Goal: Download file/media

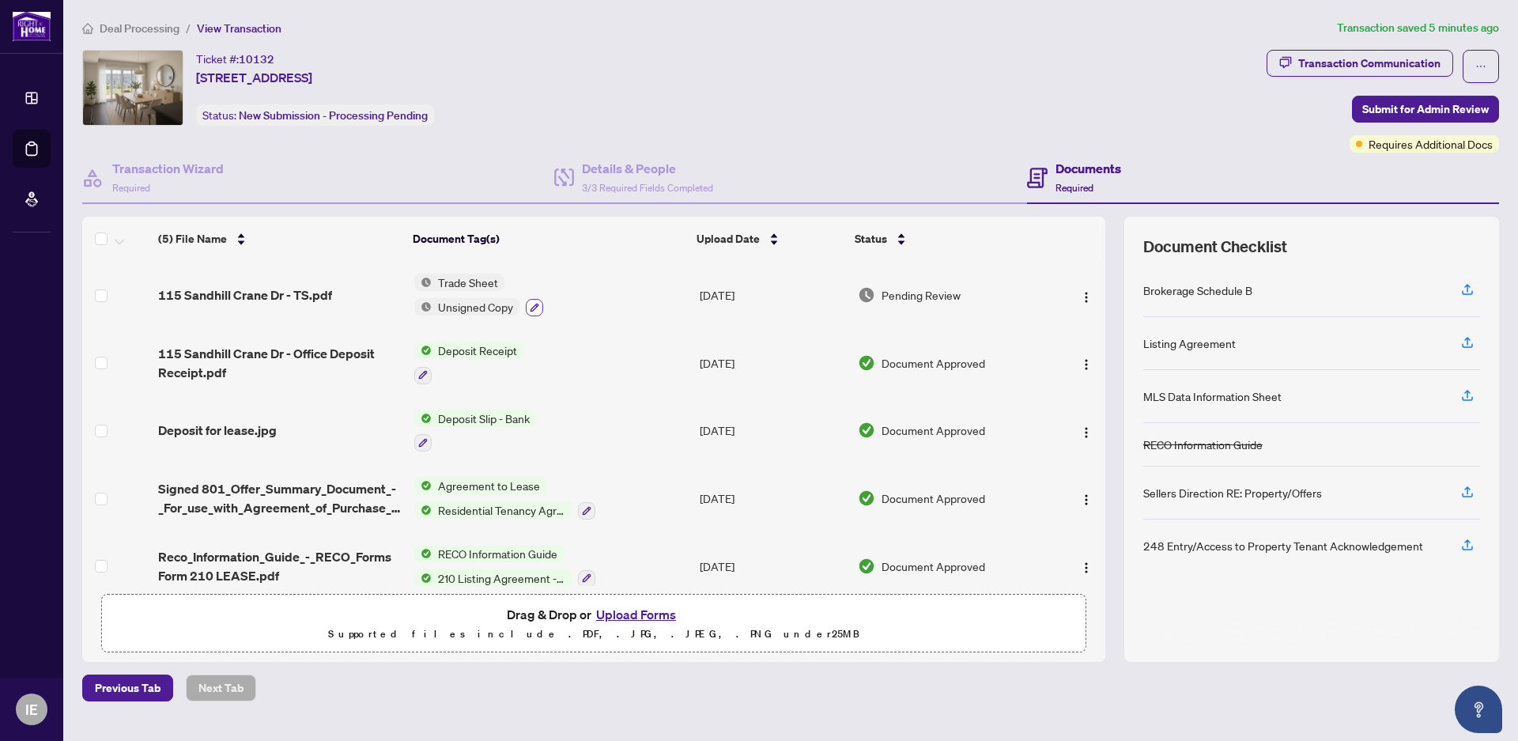
click at [537, 305] on icon "button" at bounding box center [534, 307] width 9 height 9
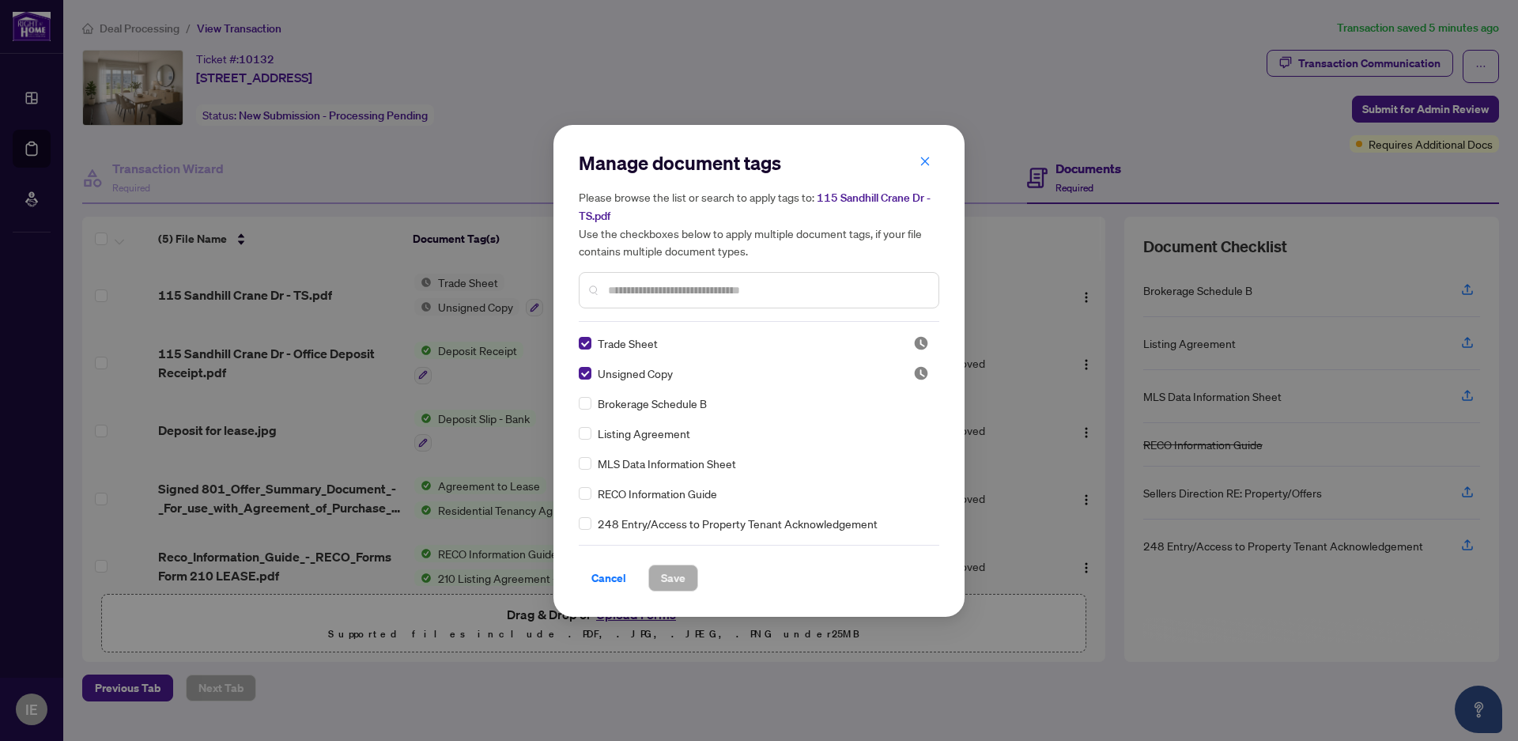
click at [622, 344] on span "Trade Sheet" at bounding box center [628, 342] width 60 height 17
click at [922, 164] on icon "close" at bounding box center [925, 161] width 11 height 11
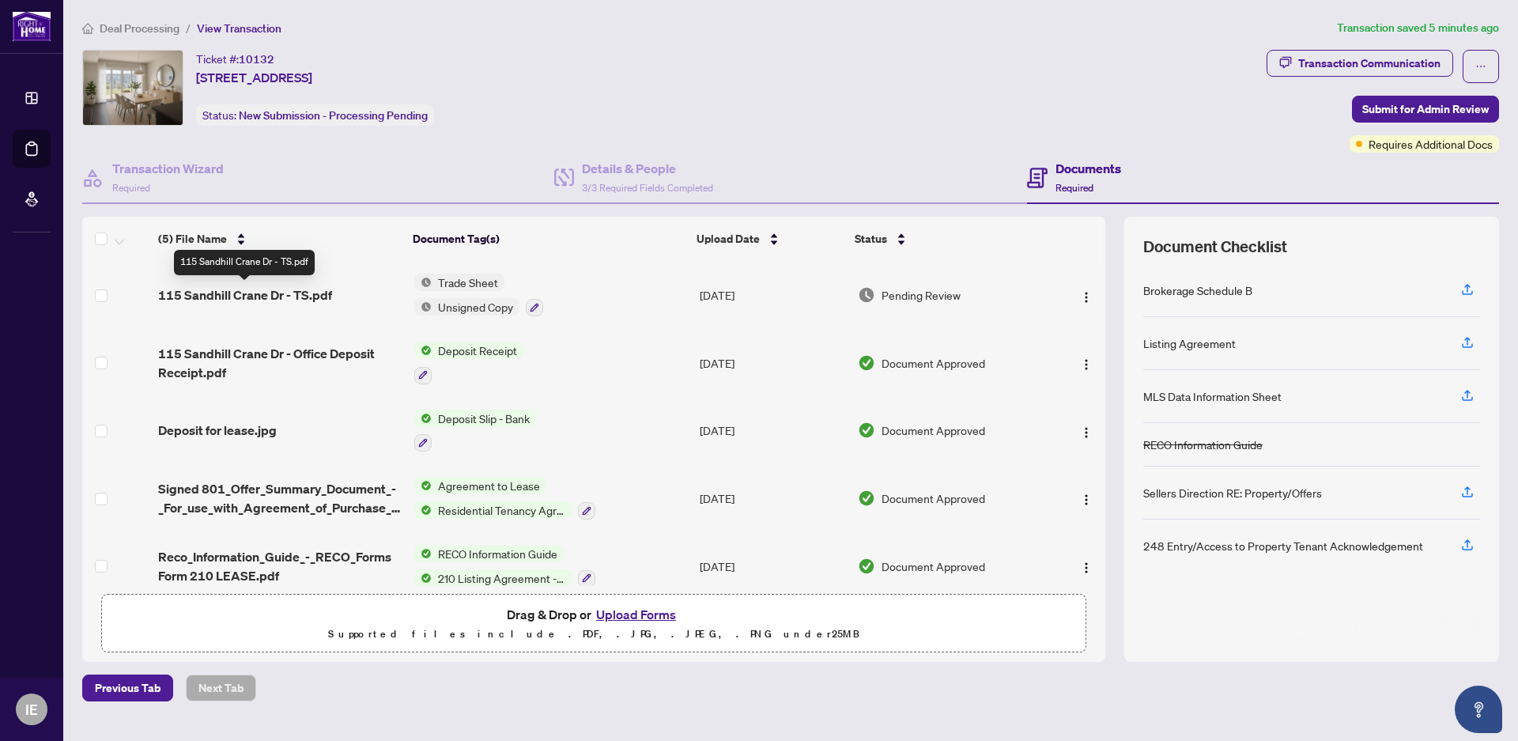
click at [199, 289] on span "115 Sandhill Crane Dr - TS.pdf" at bounding box center [245, 294] width 174 height 19
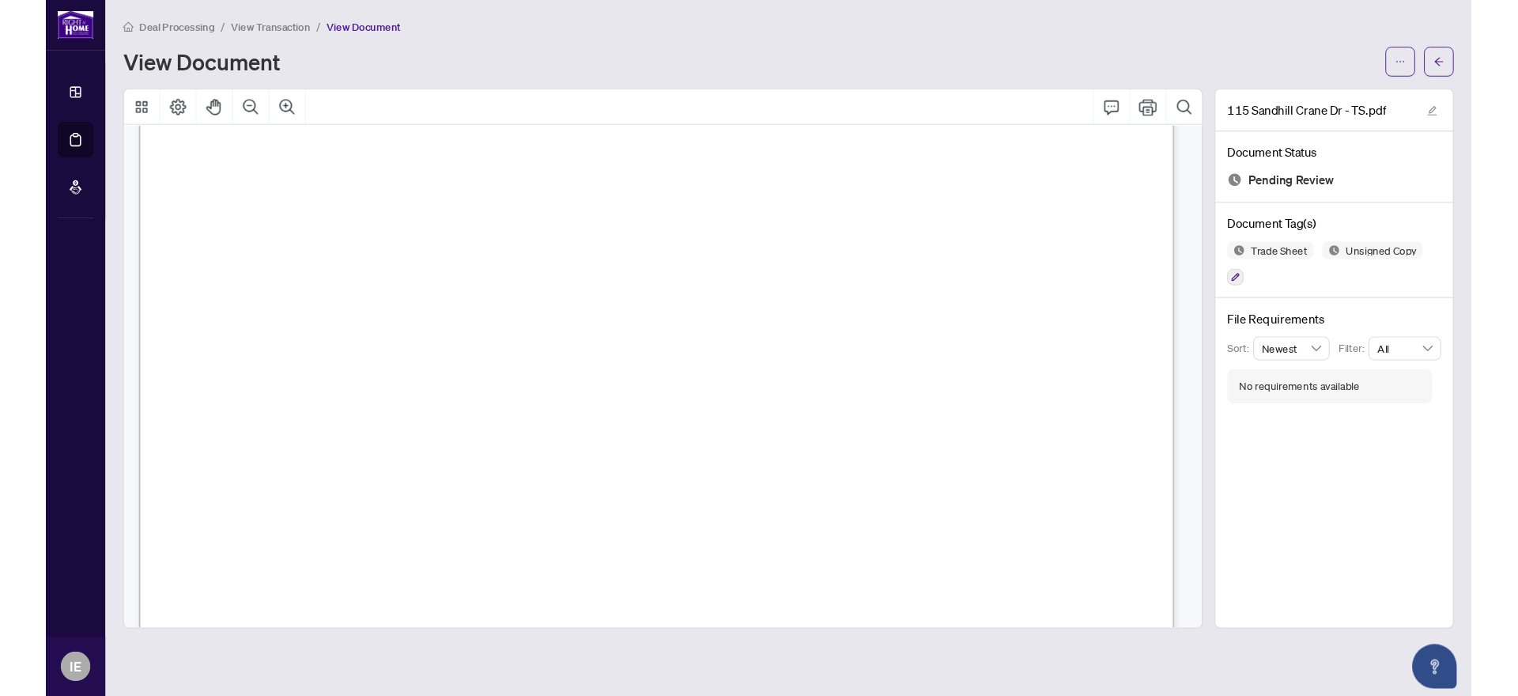
scroll to position [212, 0]
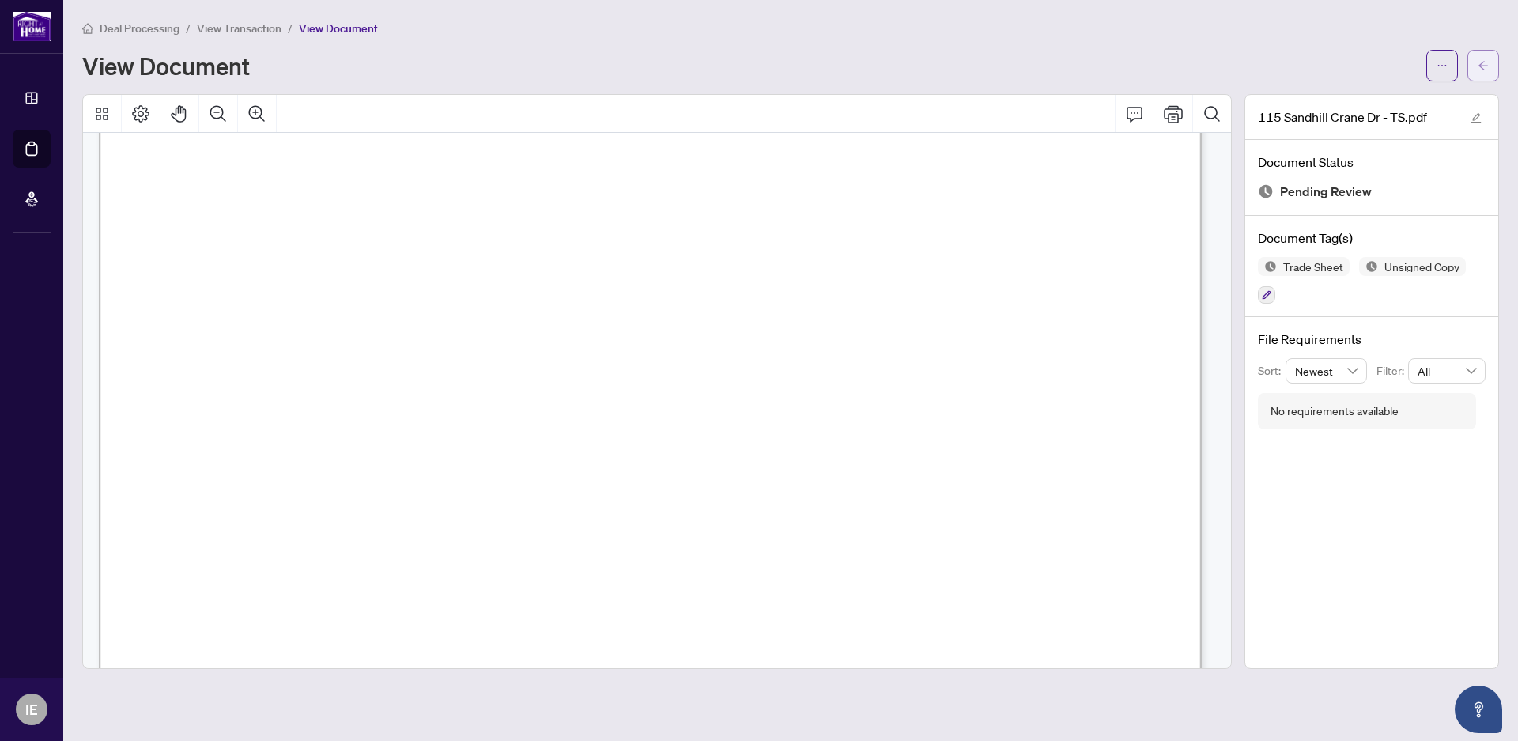
click at [1483, 64] on icon "arrow-left" at bounding box center [1483, 65] width 11 height 11
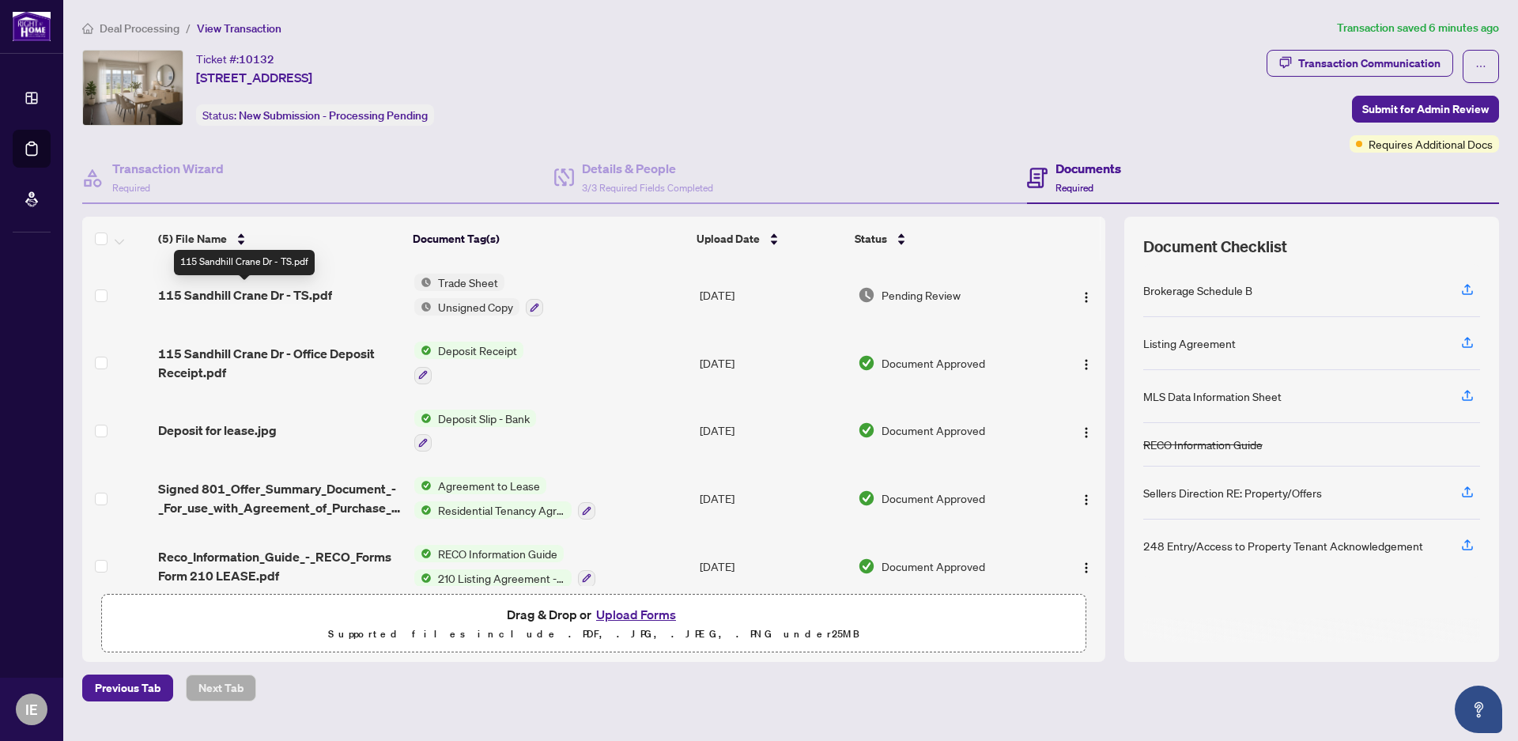
click at [180, 297] on span "115 Sandhill Crane Dr - TS.pdf" at bounding box center [245, 294] width 174 height 19
click at [531, 306] on icon "button" at bounding box center [534, 307] width 9 height 9
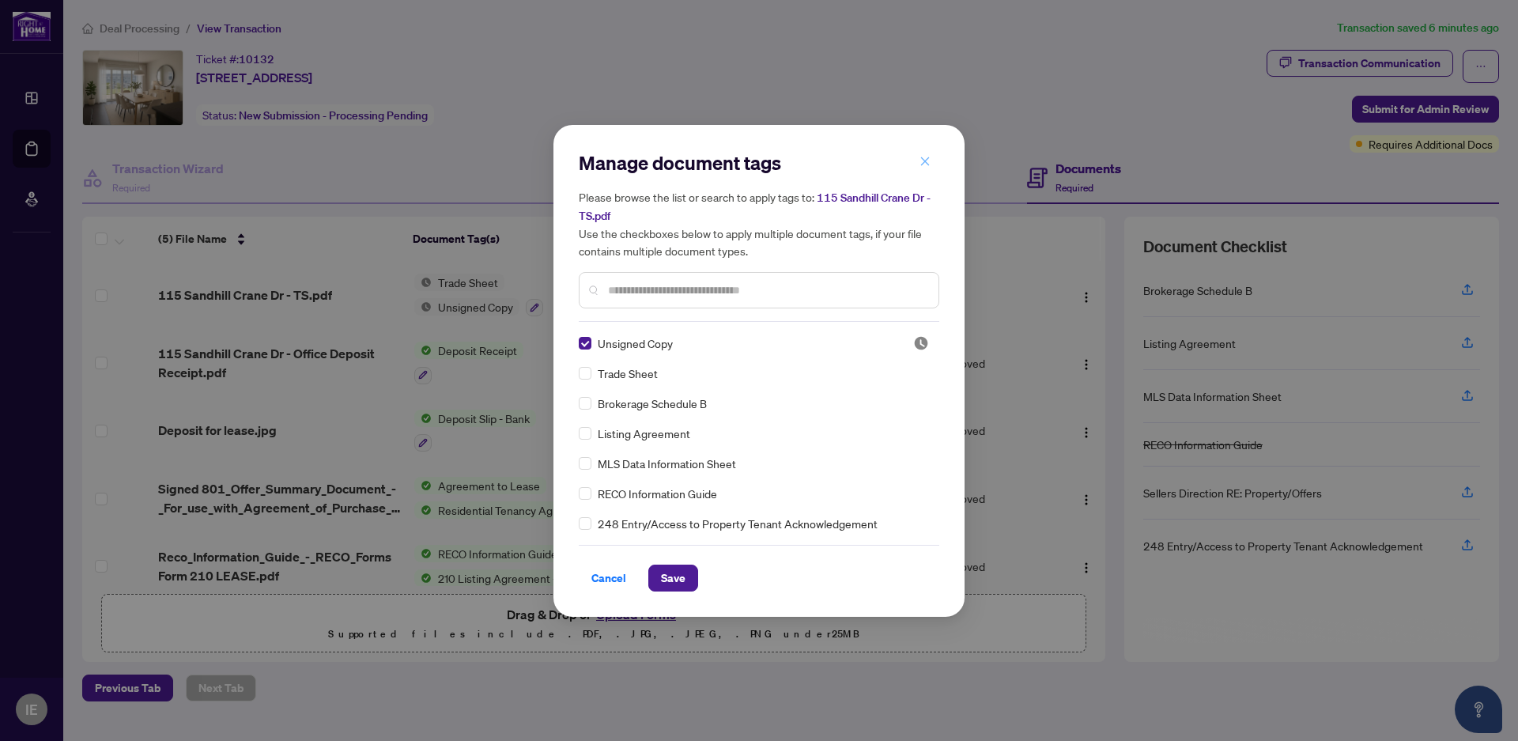
click at [924, 158] on icon "close" at bounding box center [925, 161] width 11 height 11
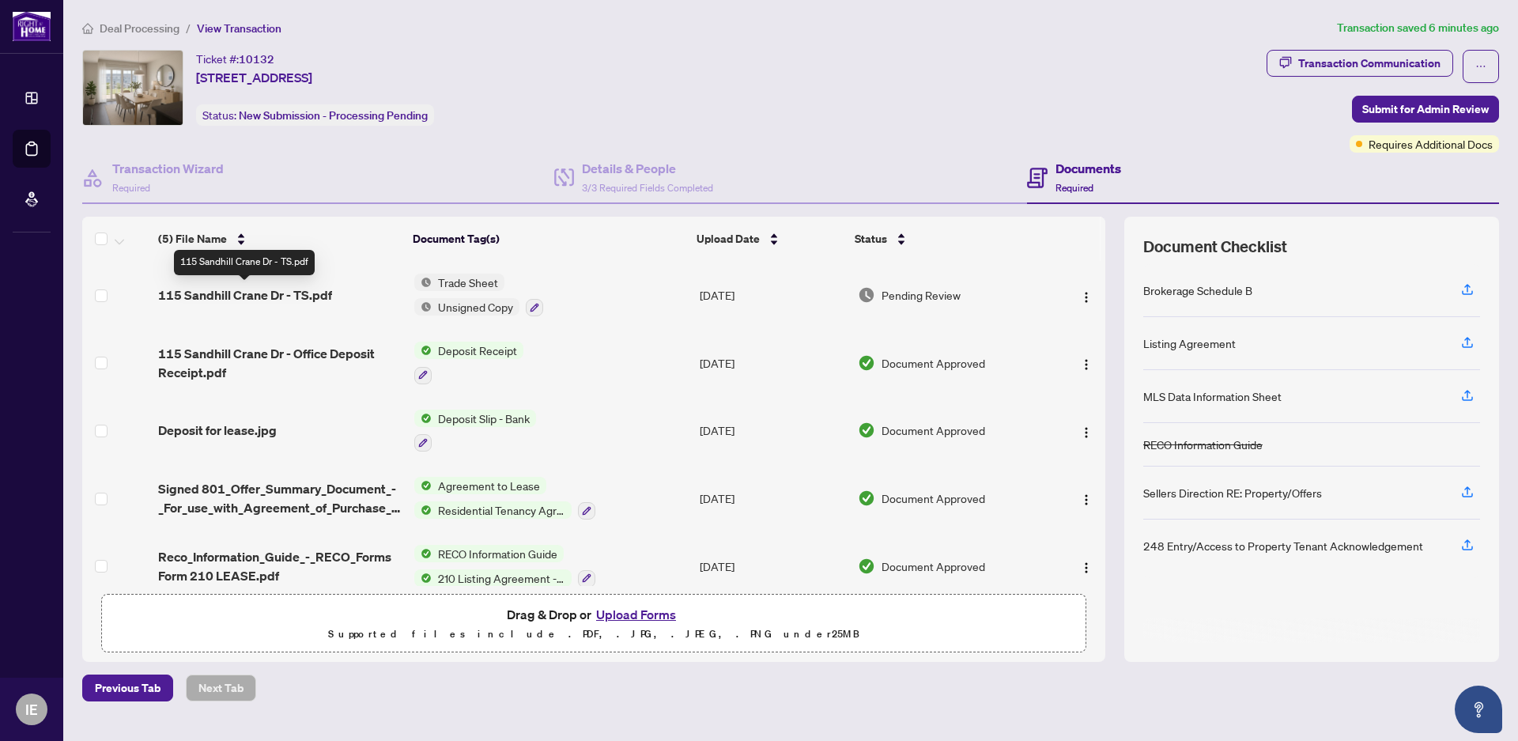
click at [253, 295] on span "115 Sandhill Crane Dr - TS.pdf" at bounding box center [245, 294] width 174 height 19
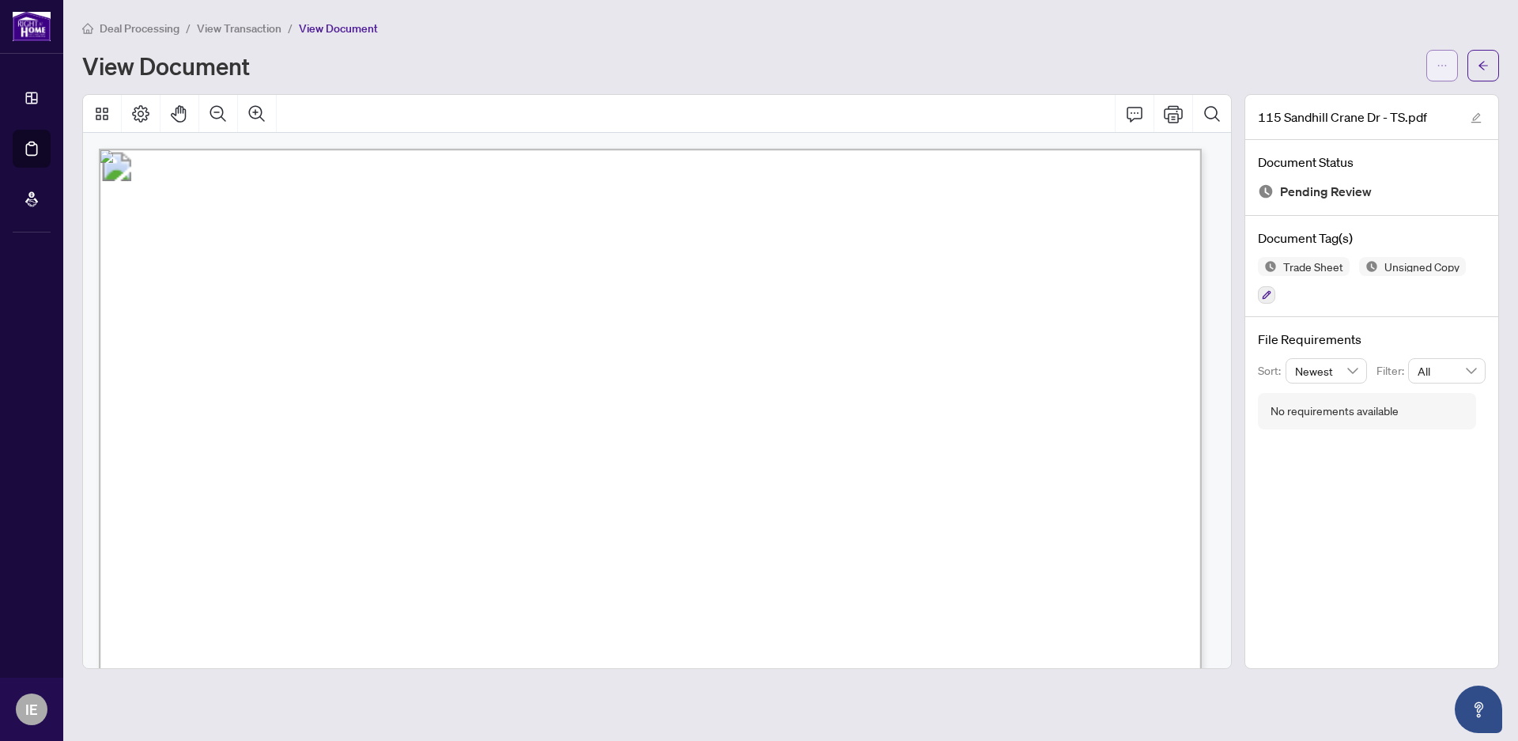
click at [1434, 64] on button "button" at bounding box center [1442, 66] width 32 height 32
click at [1353, 99] on span "Download" at bounding box center [1385, 99] width 120 height 17
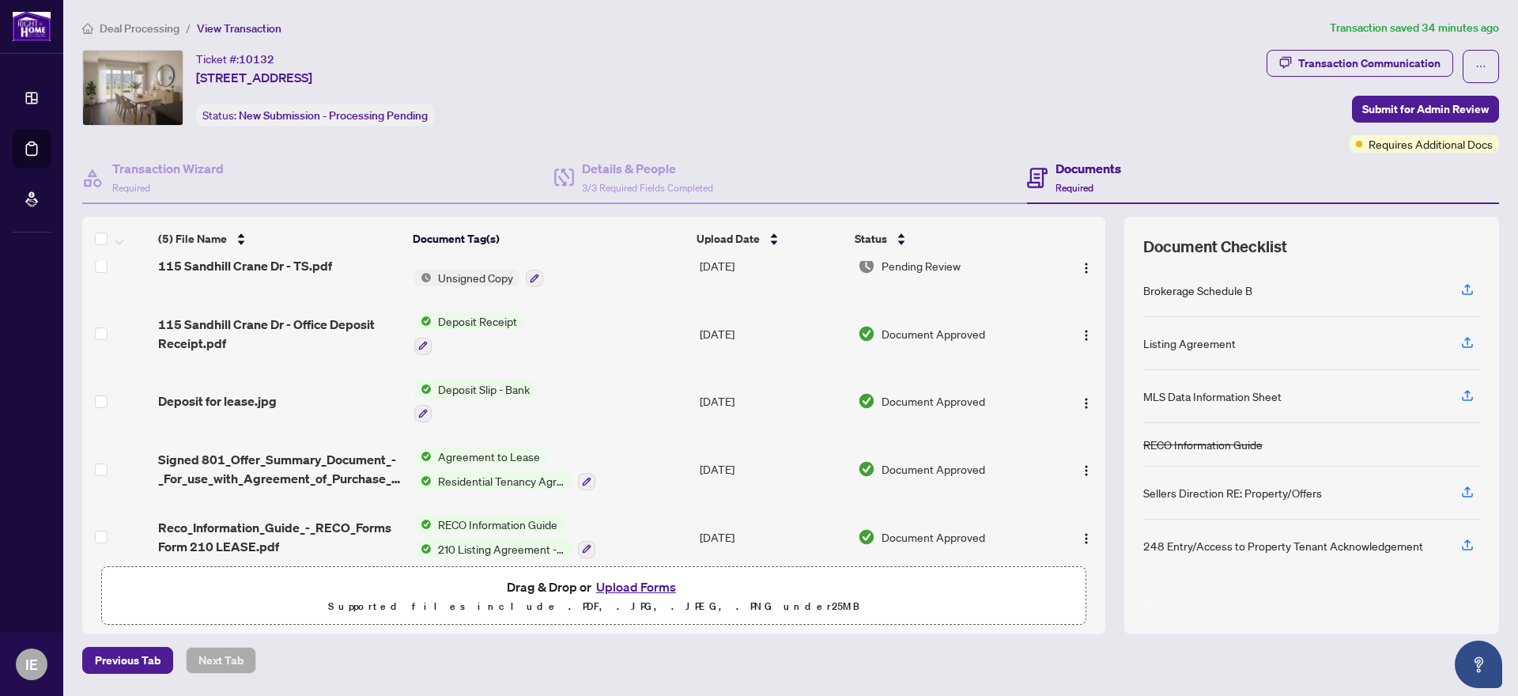
scroll to position [45, 0]
